Goal: Task Accomplishment & Management: Use online tool/utility

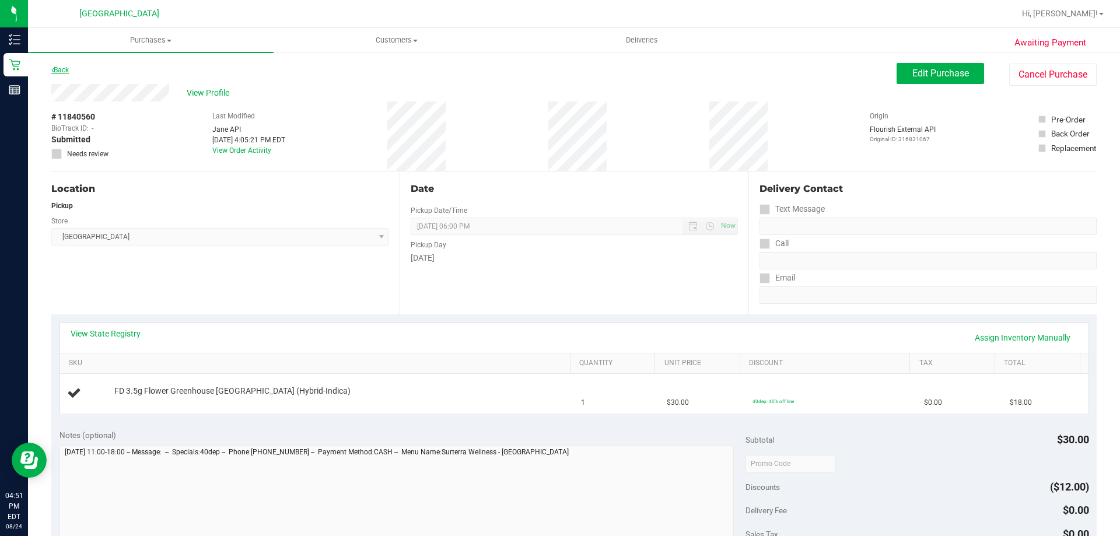
click at [57, 67] on link "Back" at bounding box center [60, 70] width 18 height 8
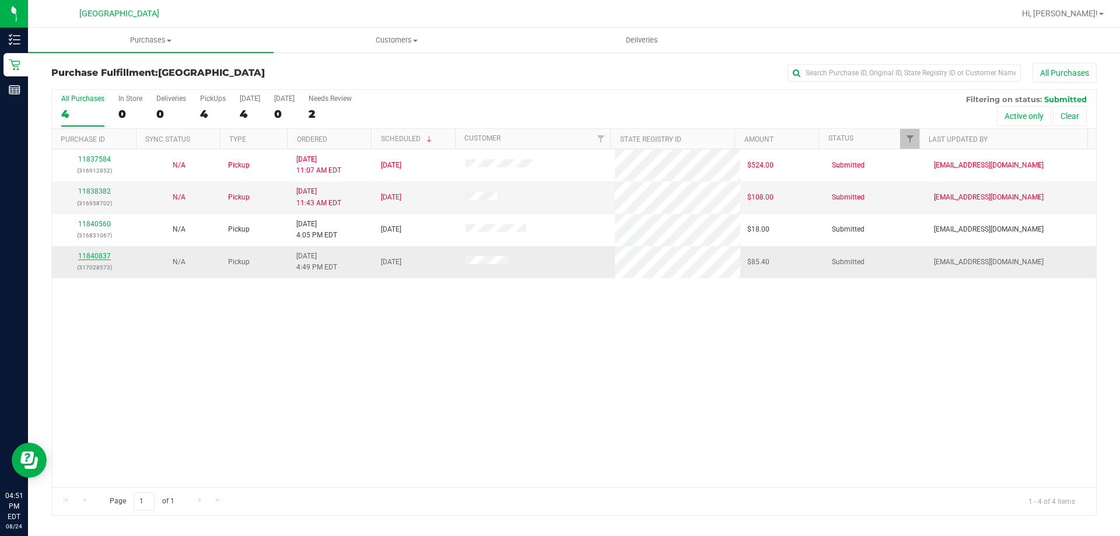
click at [101, 252] on link "11840837" at bounding box center [94, 256] width 33 height 8
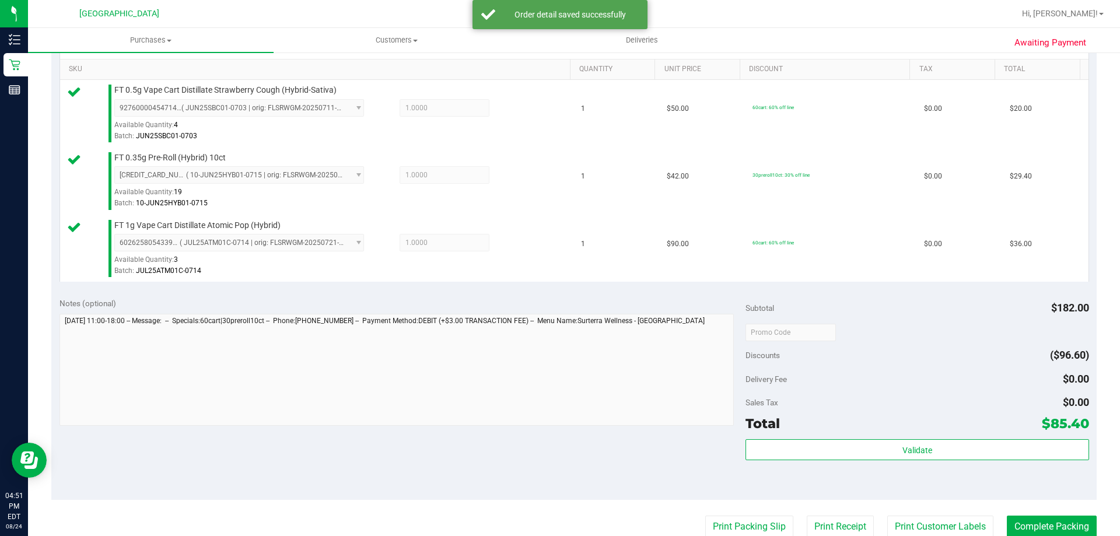
scroll to position [525, 0]
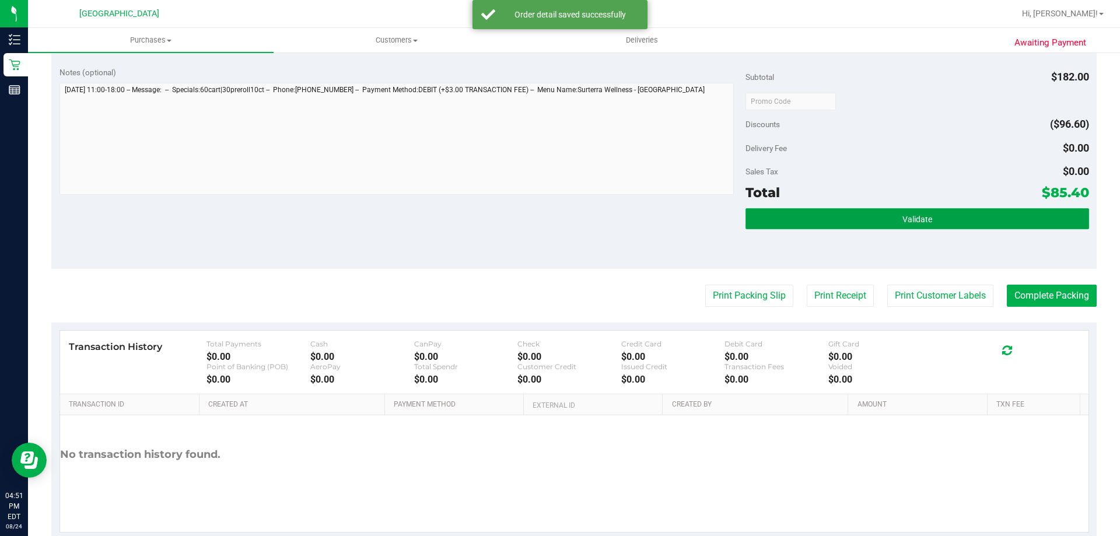
click at [903, 221] on span "Validate" at bounding box center [918, 219] width 30 height 9
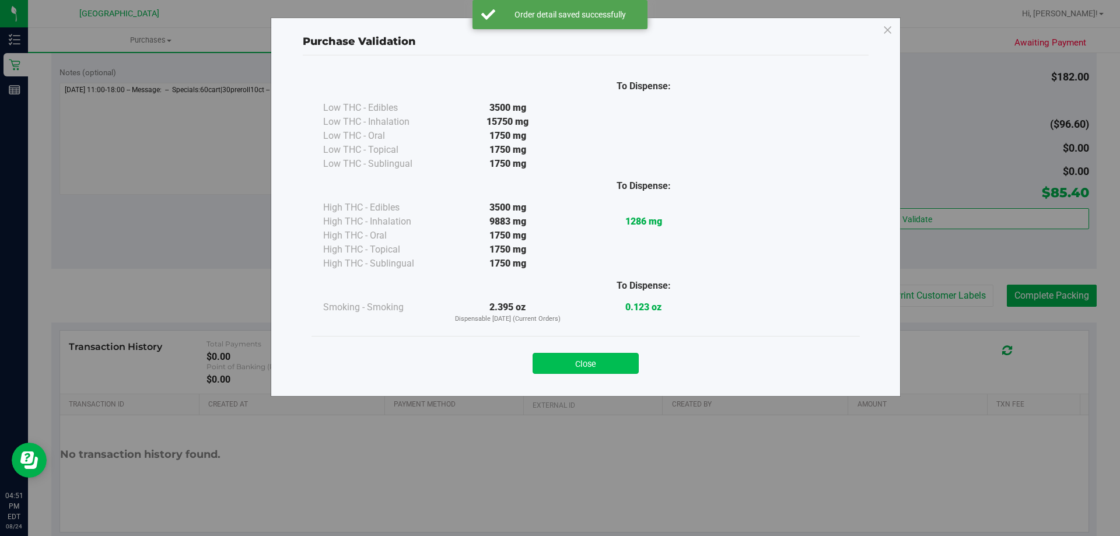
click at [610, 359] on button "Close" at bounding box center [586, 363] width 106 height 21
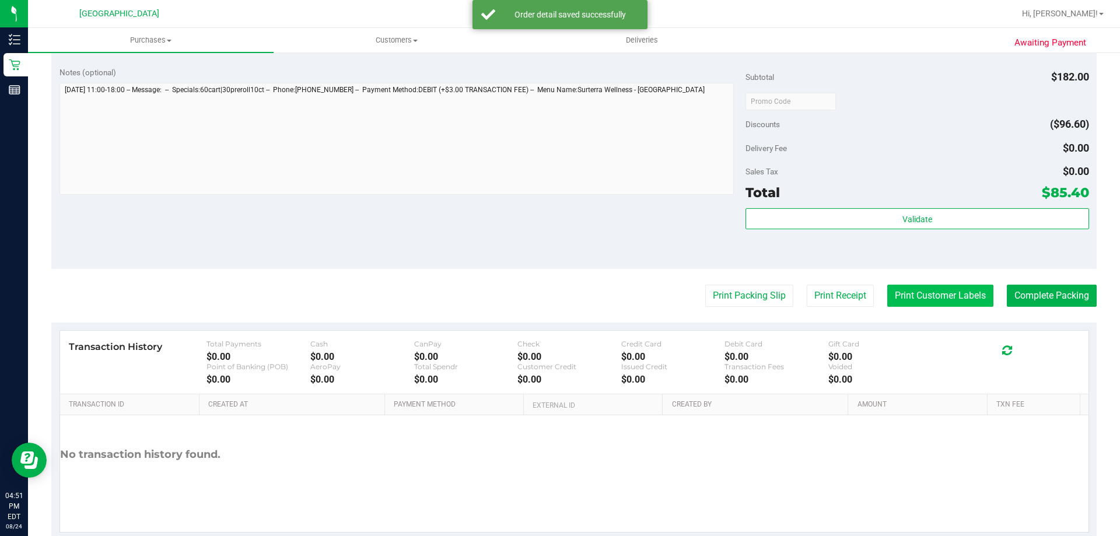
click at [920, 287] on button "Print Customer Labels" at bounding box center [941, 296] width 106 height 22
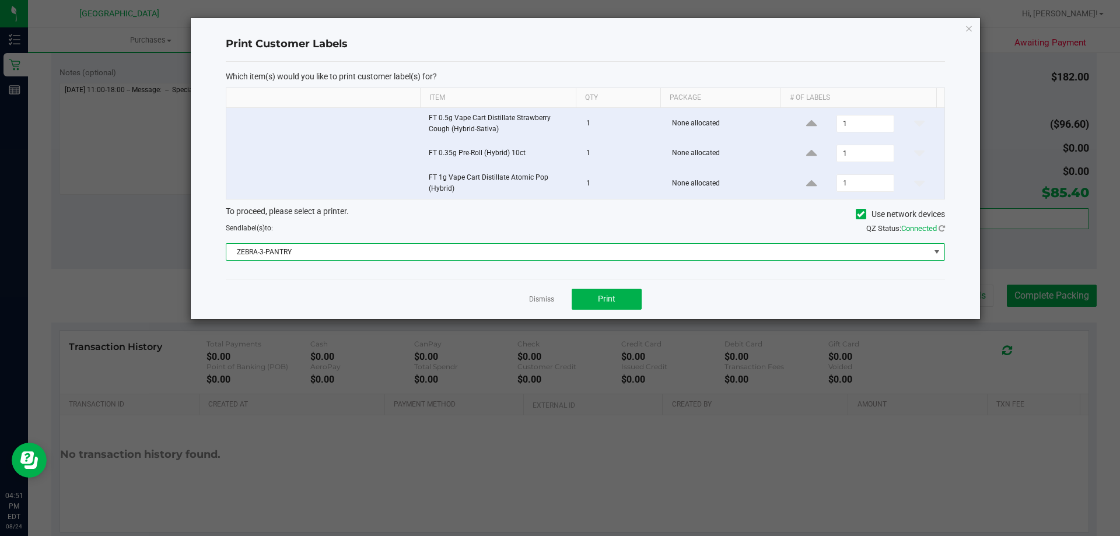
click at [567, 252] on span "ZEBRA-3-PANTRY" at bounding box center [578, 252] width 704 height 16
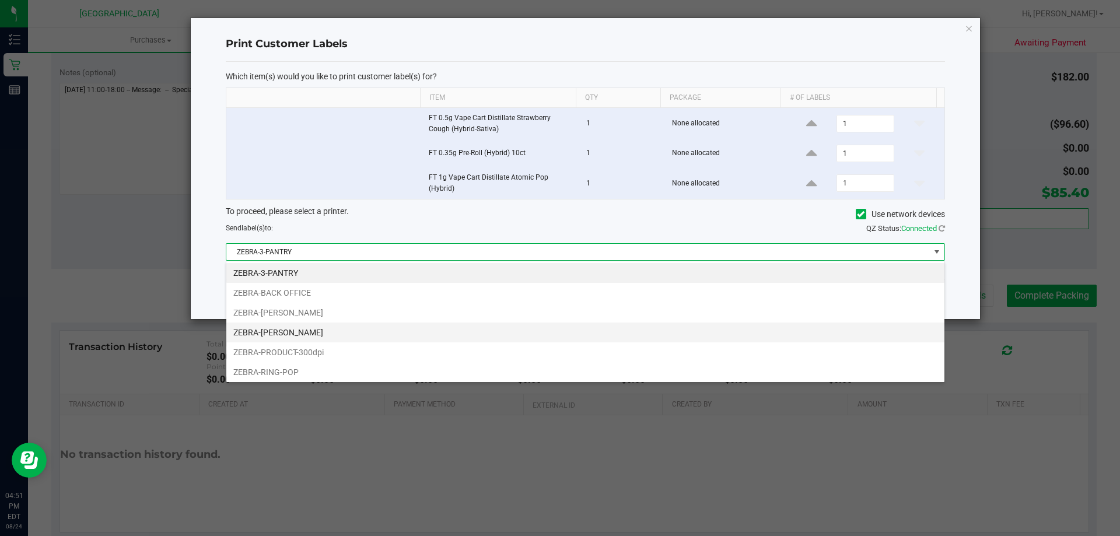
scroll to position [18, 719]
click at [364, 331] on li "ZEBRA-[PERSON_NAME]" at bounding box center [585, 333] width 718 height 20
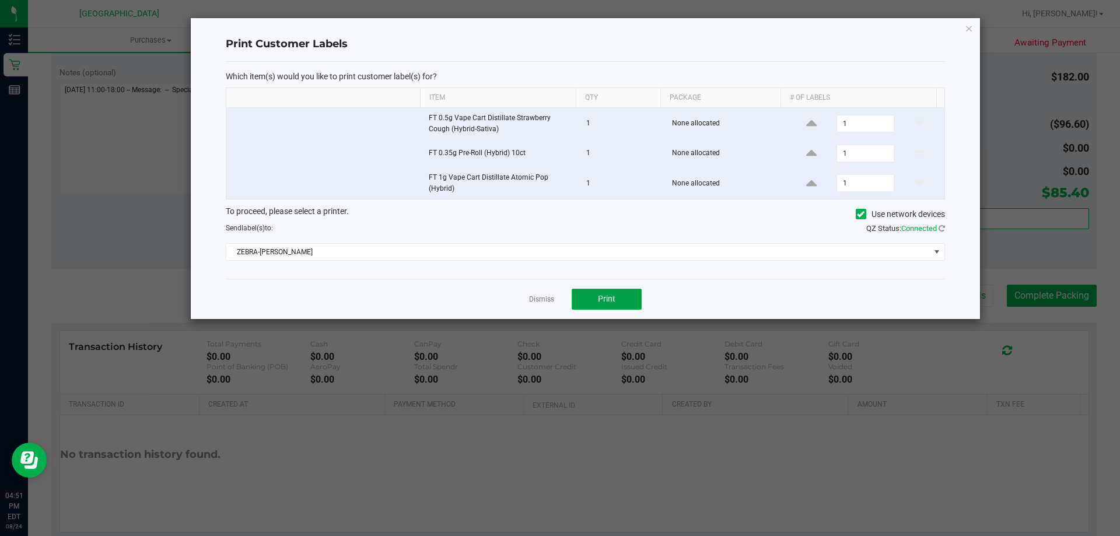
click at [591, 291] on button "Print" at bounding box center [607, 299] width 70 height 21
click at [549, 299] on link "Dismiss" at bounding box center [541, 300] width 25 height 10
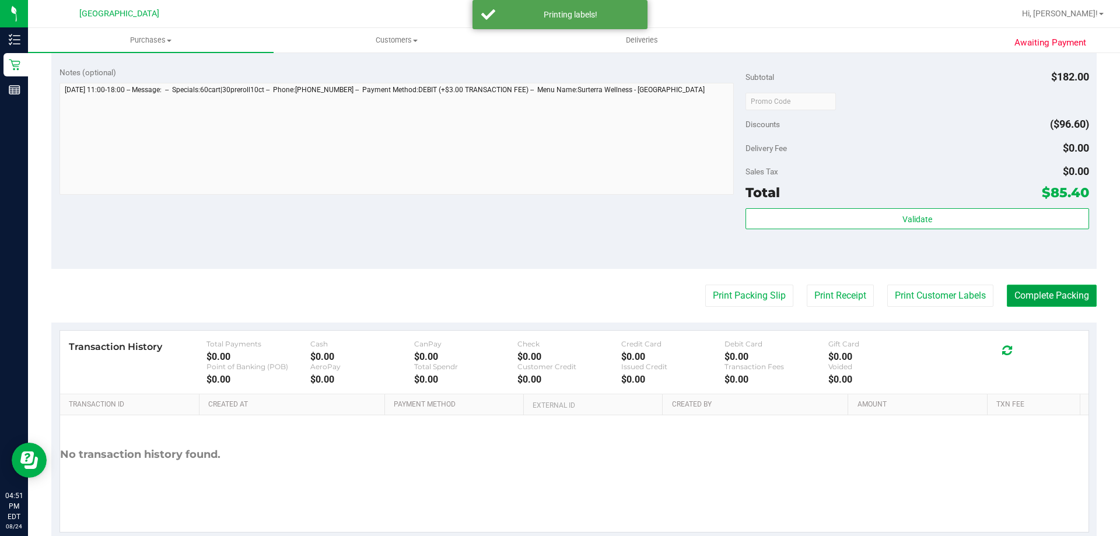
click at [1049, 289] on button "Complete Packing" at bounding box center [1052, 296] width 90 height 22
